Goal: Go to known website: Go to known website

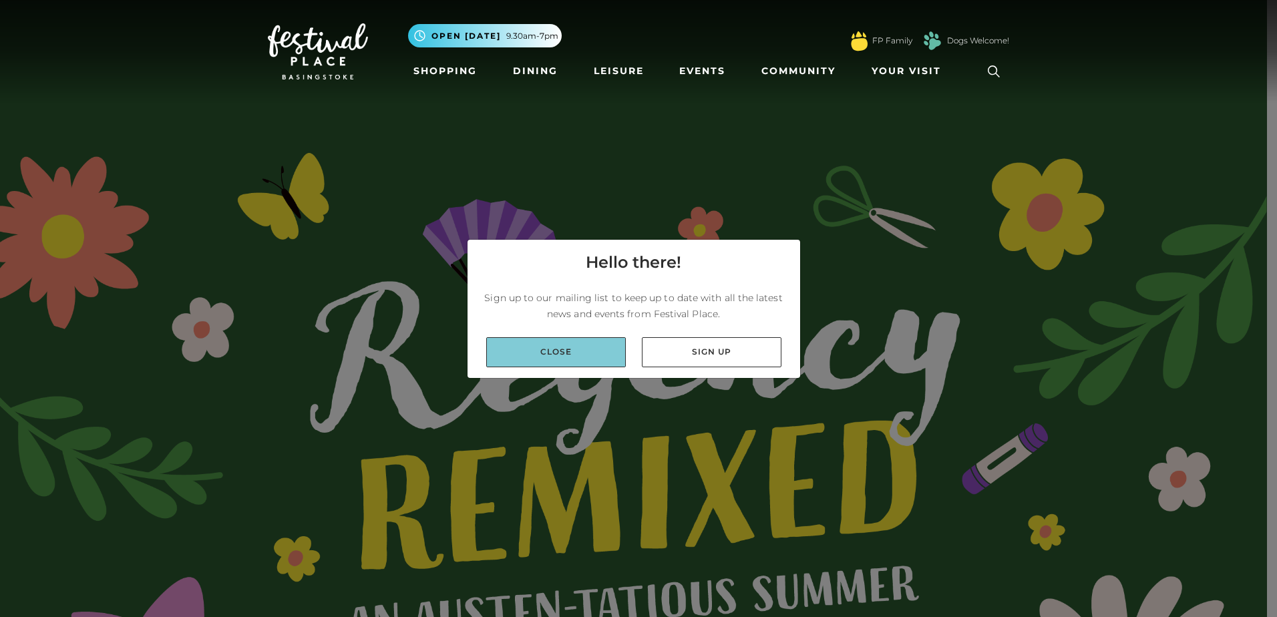
click at [550, 354] on link "Close" at bounding box center [556, 352] width 140 height 30
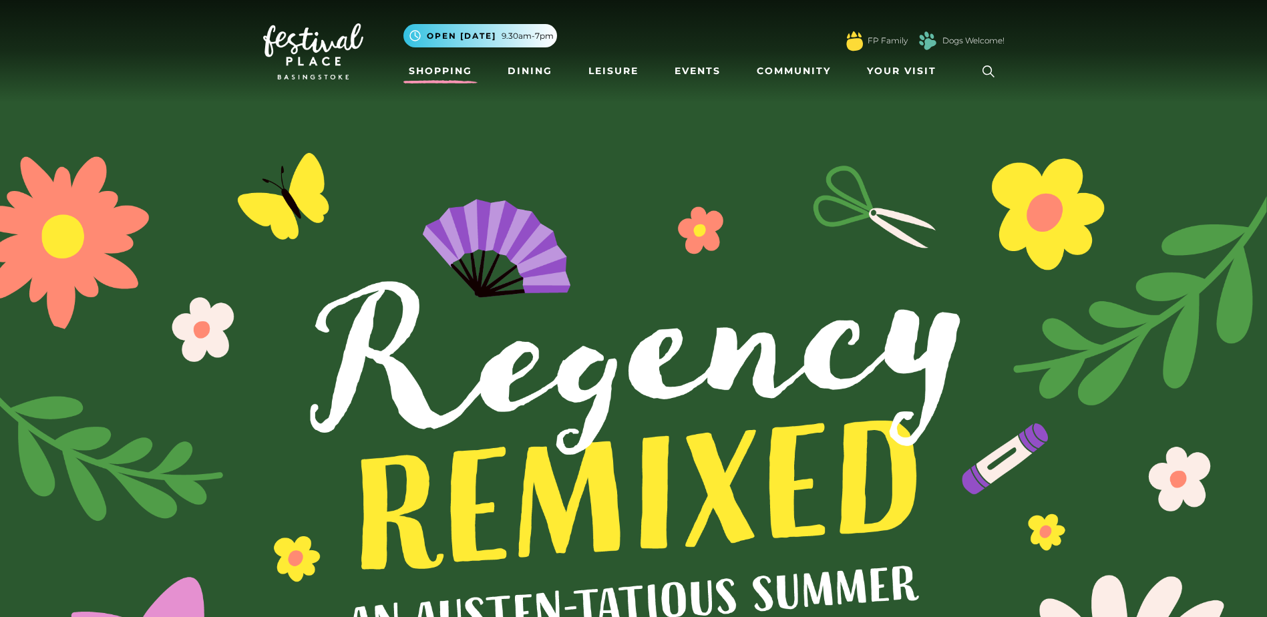
click at [447, 74] on link "Shopping" at bounding box center [440, 71] width 74 height 25
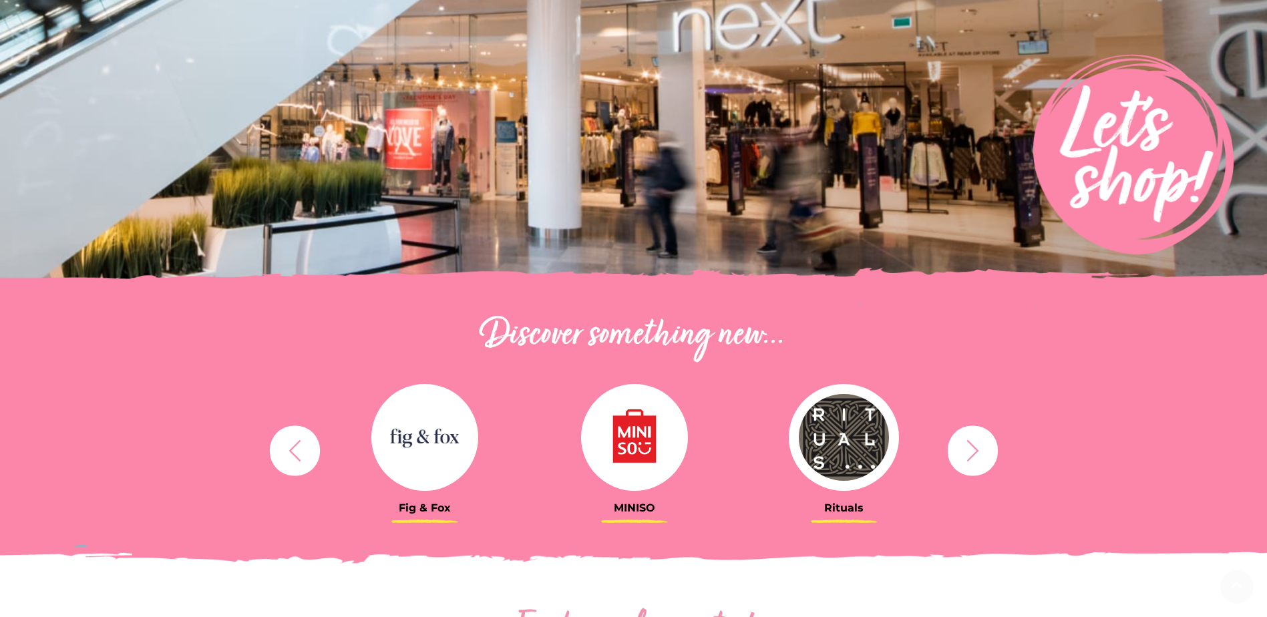
scroll to position [267, 0]
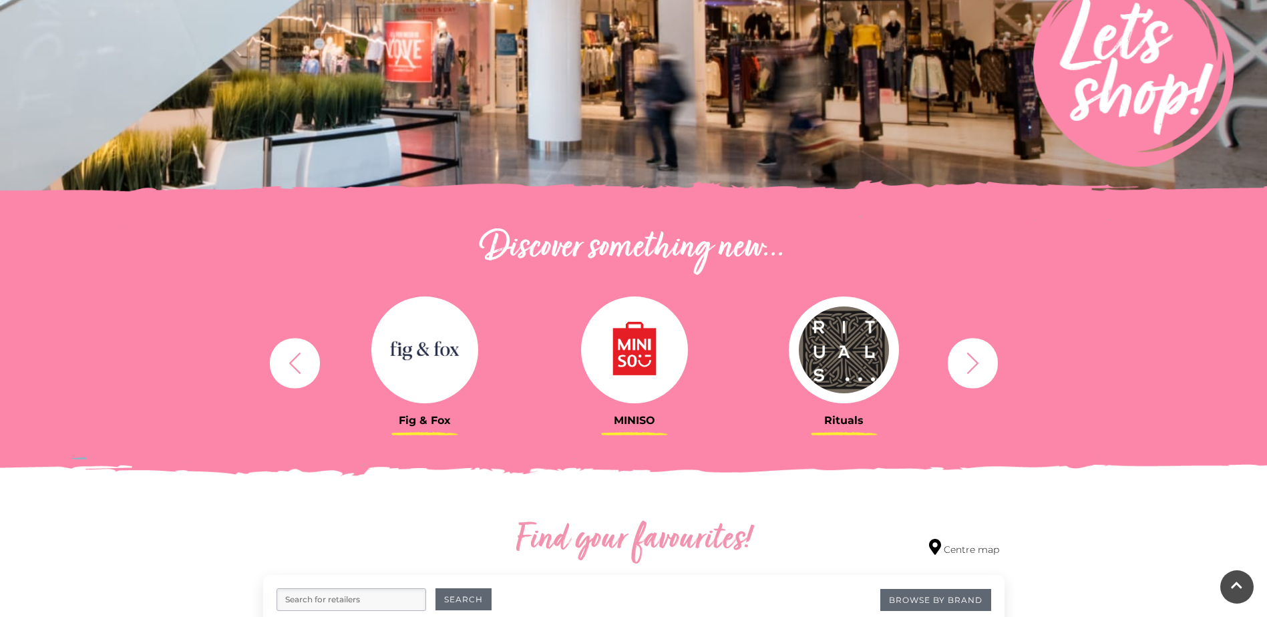
click at [965, 357] on icon "button" at bounding box center [972, 363] width 25 height 25
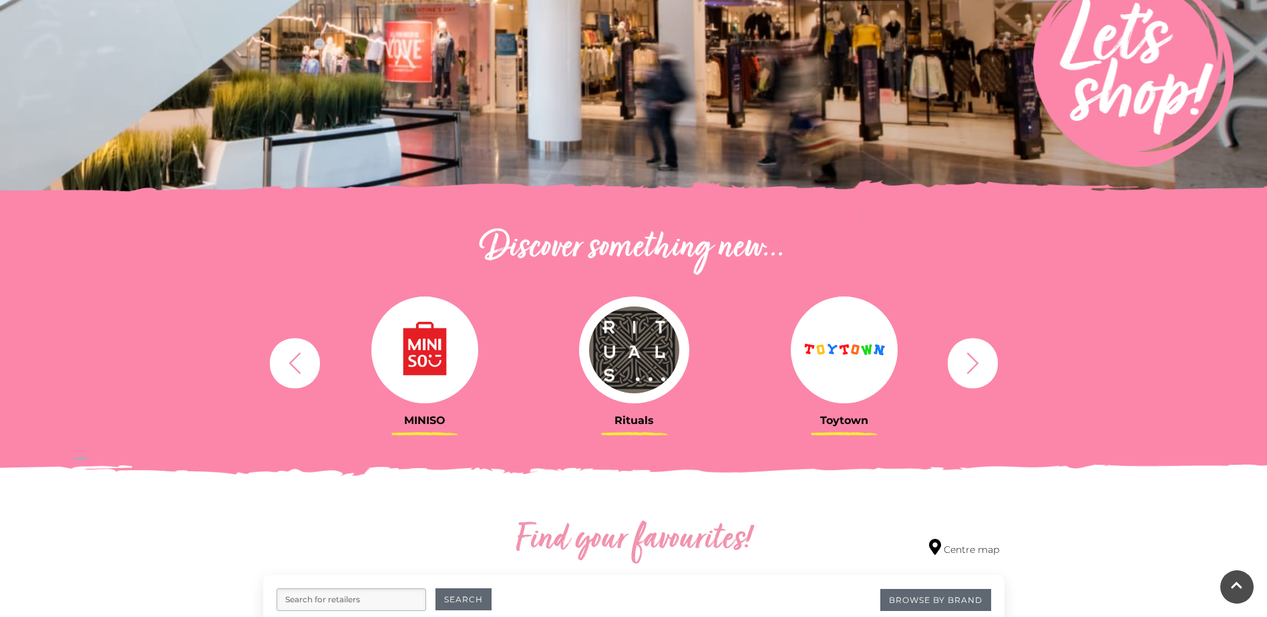
click at [965, 357] on icon "button" at bounding box center [972, 363] width 25 height 25
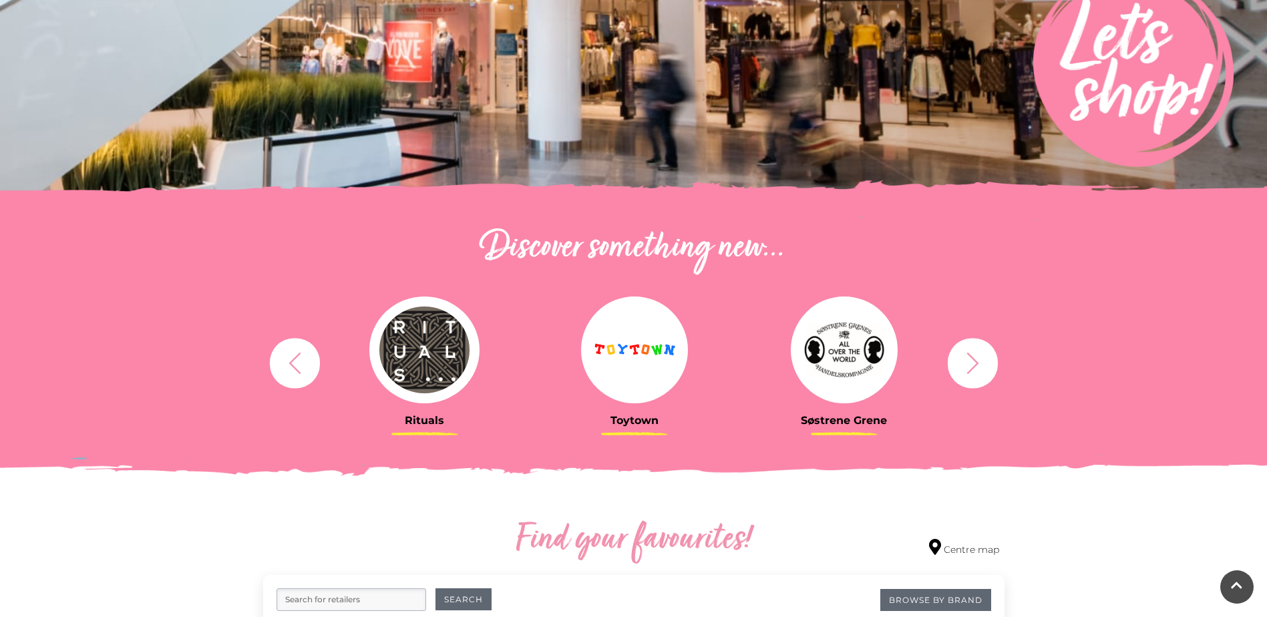
click at [948, 354] on button "button" at bounding box center [973, 363] width 50 height 50
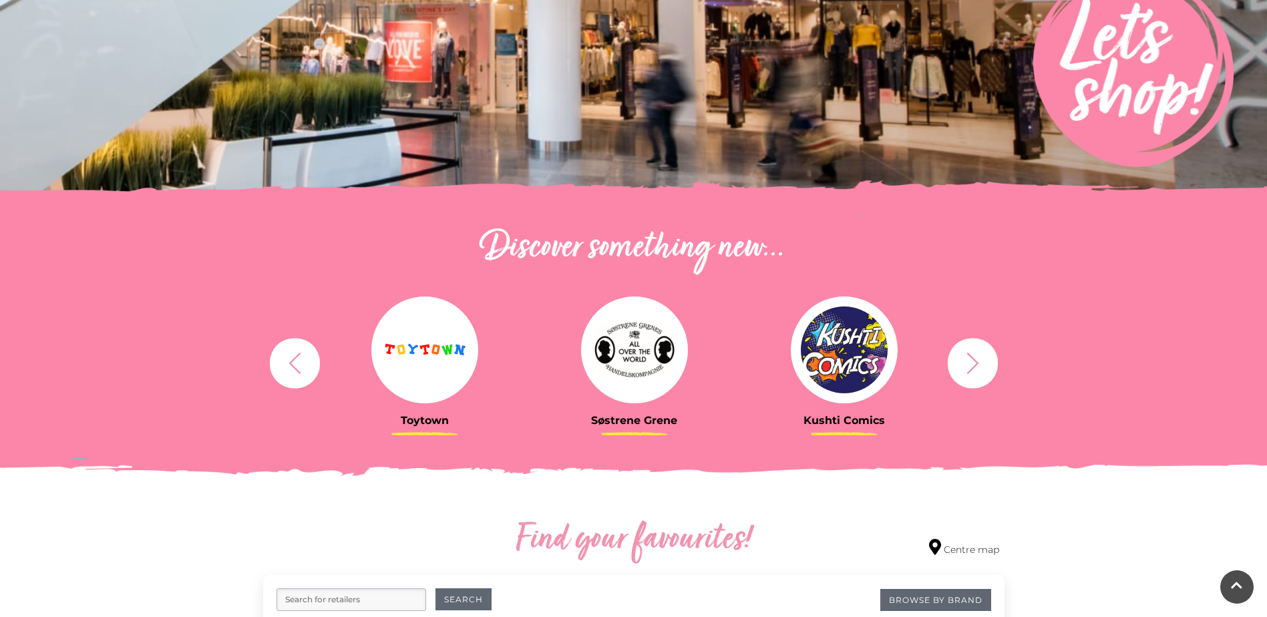
click at [962, 357] on icon "button" at bounding box center [972, 363] width 25 height 25
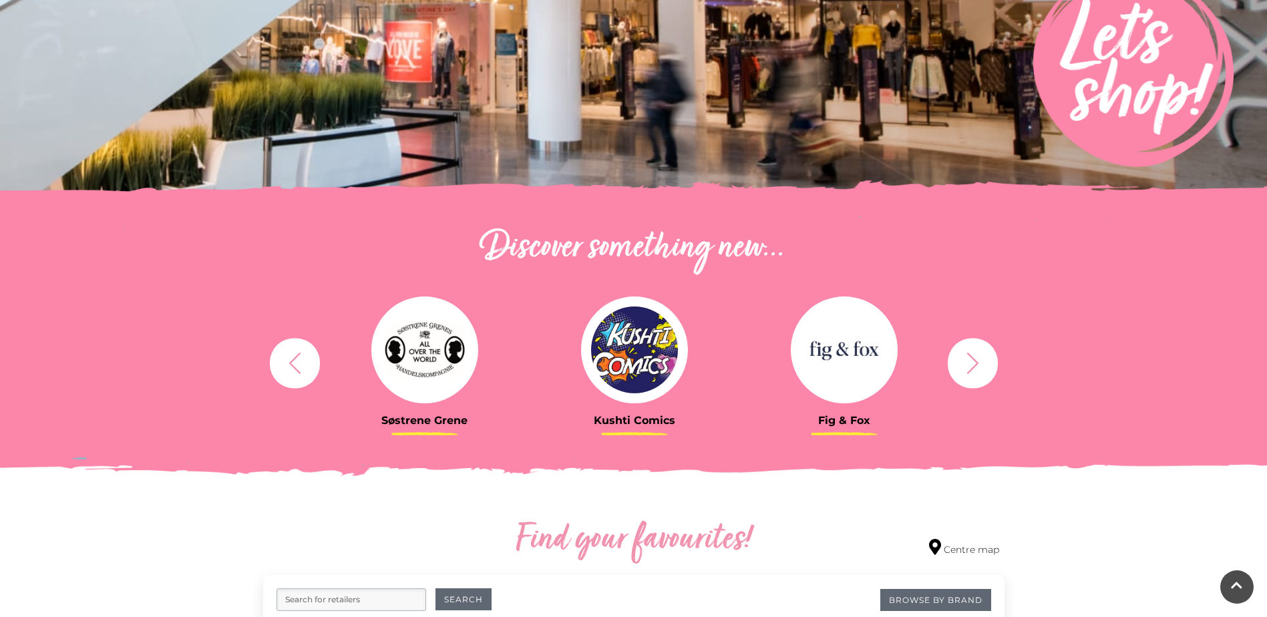
click at [966, 358] on icon "button" at bounding box center [972, 363] width 25 height 25
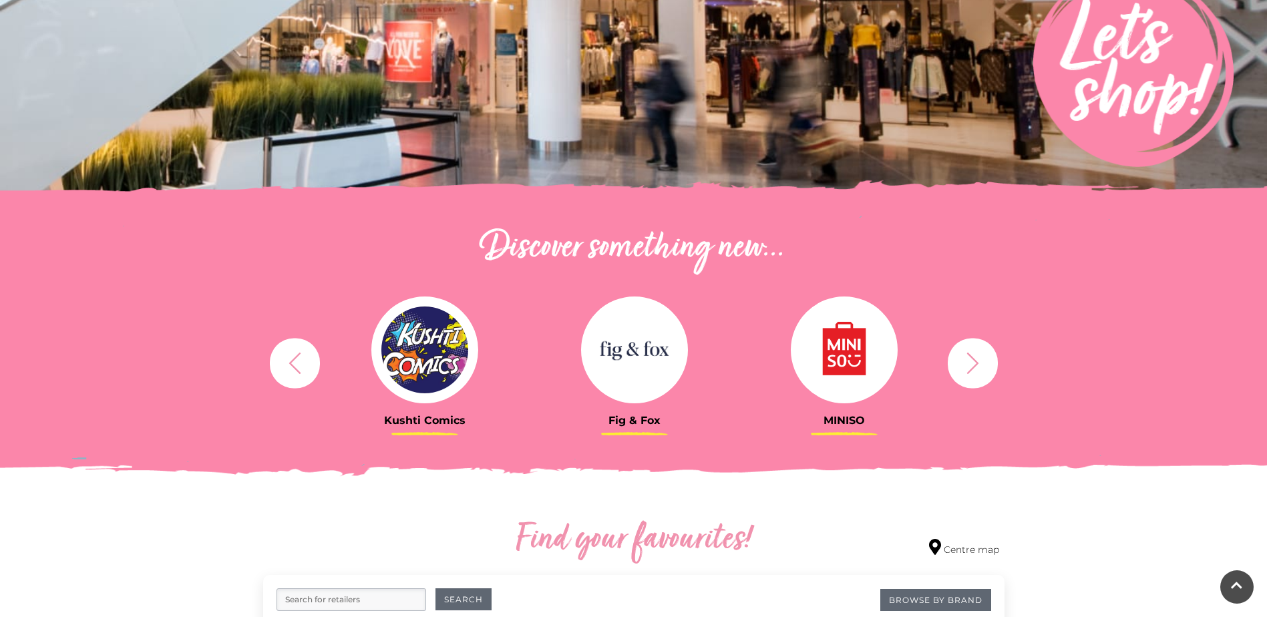
click at [966, 358] on icon "button" at bounding box center [972, 363] width 25 height 25
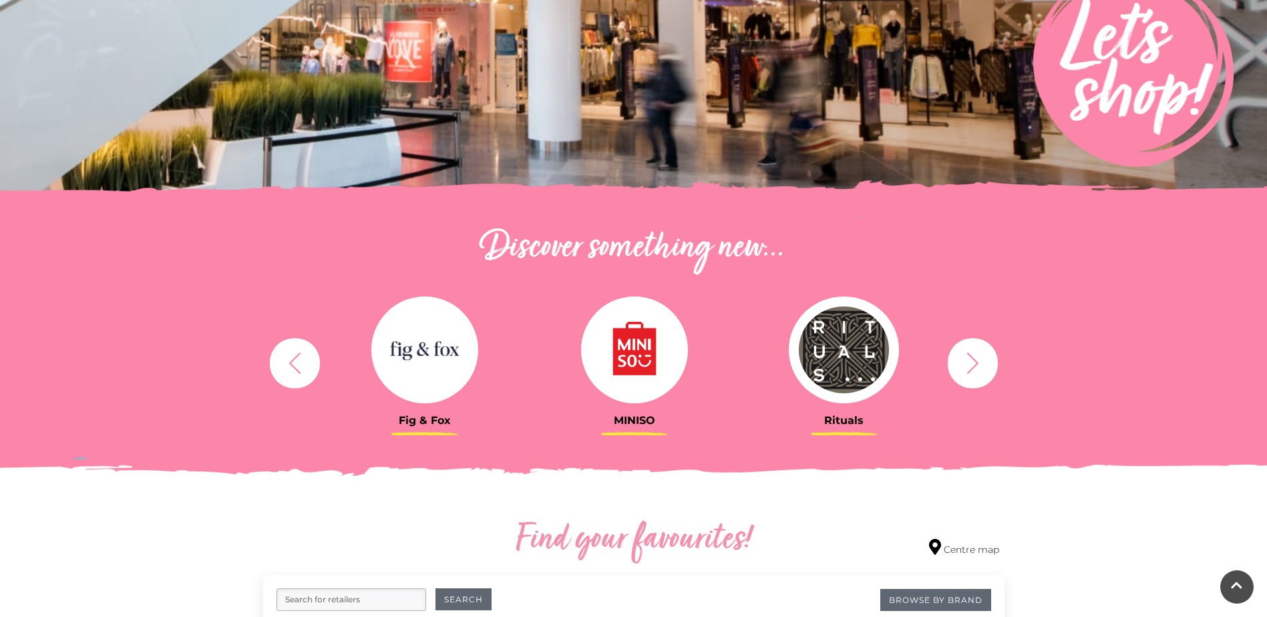
click at [969, 359] on icon "button" at bounding box center [972, 363] width 25 height 25
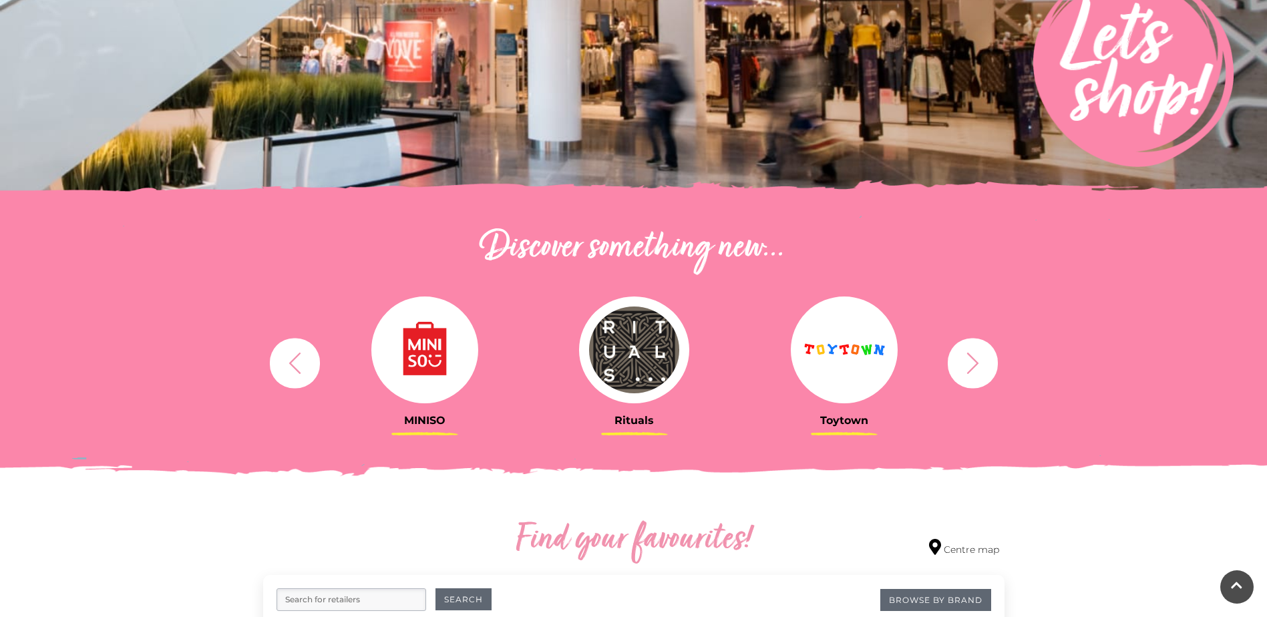
click at [969, 359] on icon "button" at bounding box center [972, 363] width 25 height 25
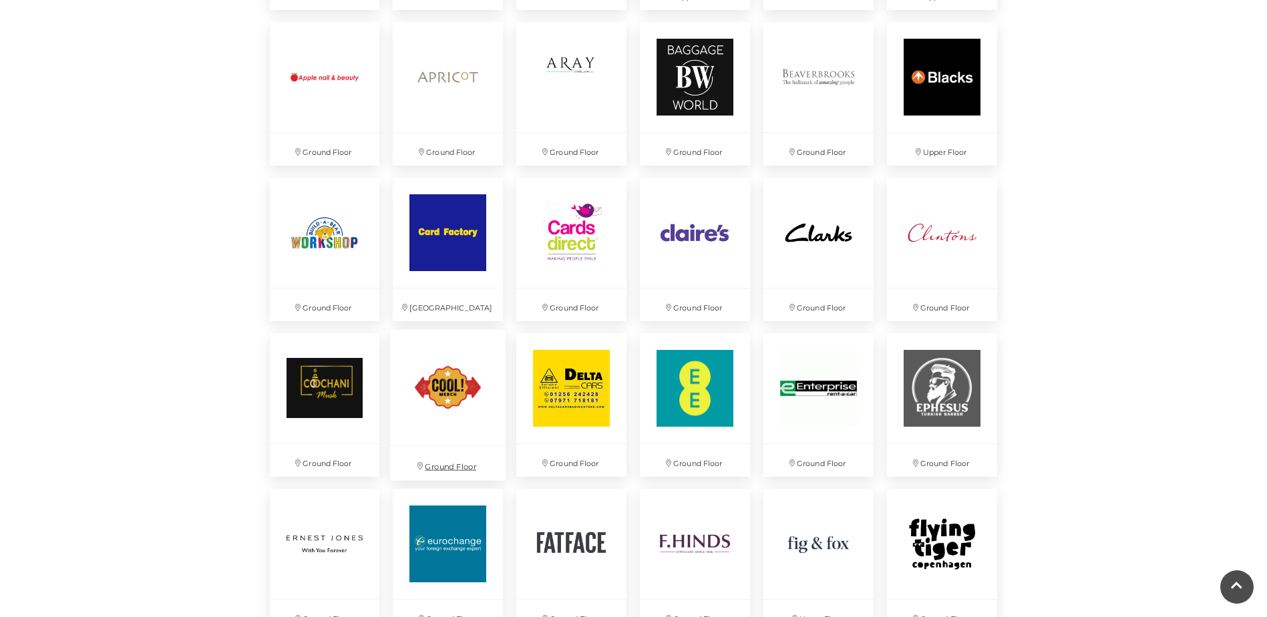
scroll to position [1135, 0]
click at [325, 237] on img at bounding box center [325, 233] width 116 height 116
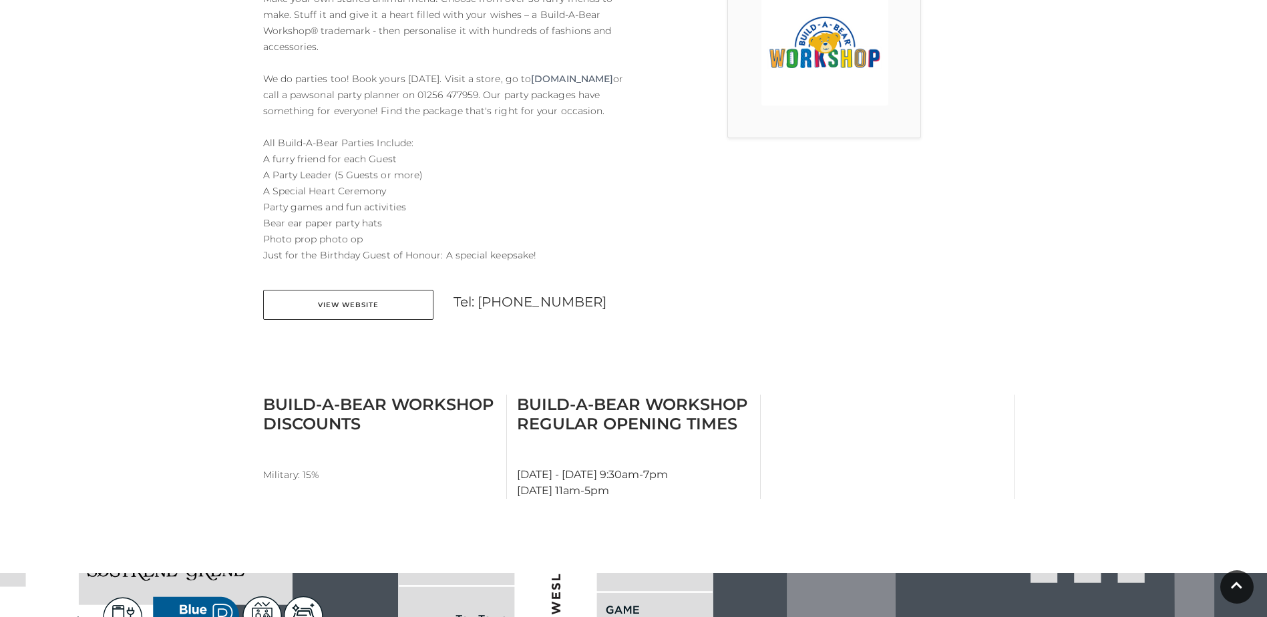
scroll to position [134, 0]
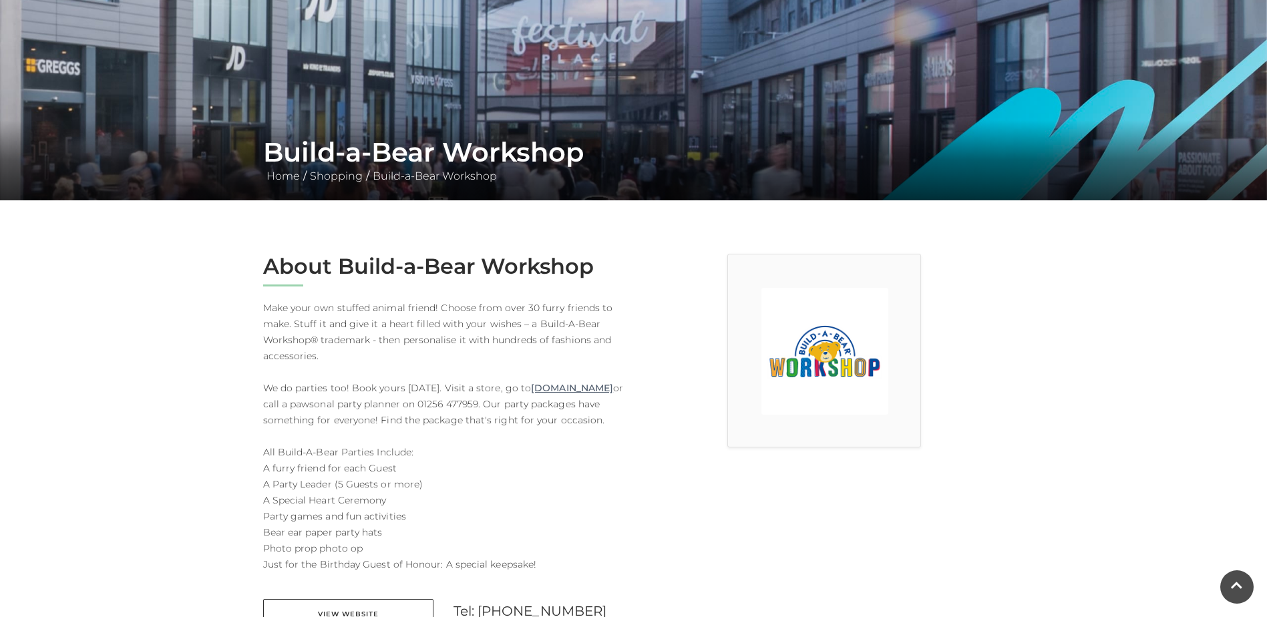
click at [531, 396] on link "[DOMAIN_NAME]" at bounding box center [572, 388] width 82 height 16
